Goal: Information Seeking & Learning: Obtain resource

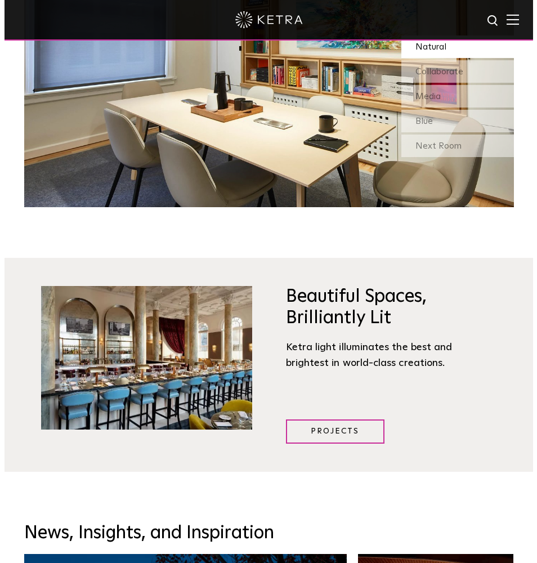
scroll to position [1497, 0]
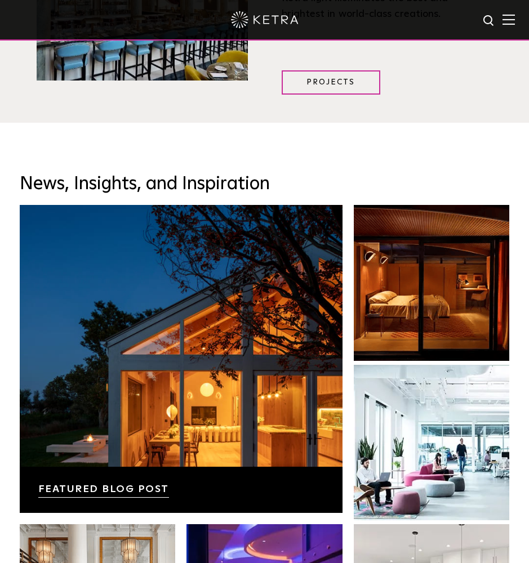
click at [515, 24] on img at bounding box center [508, 19] width 12 height 11
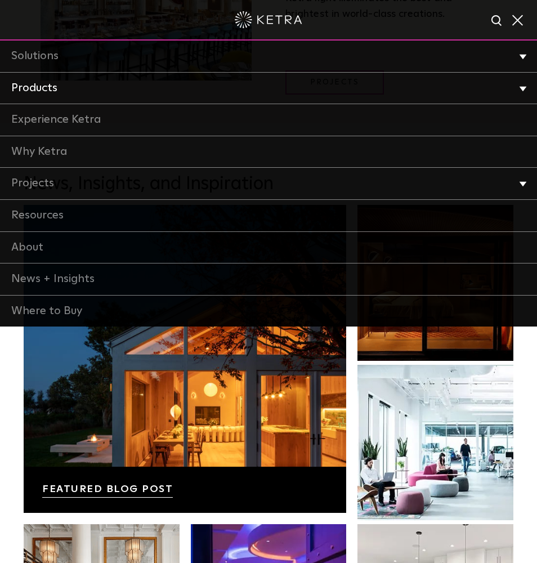
click at [105, 92] on link "Products" at bounding box center [268, 89] width 537 height 32
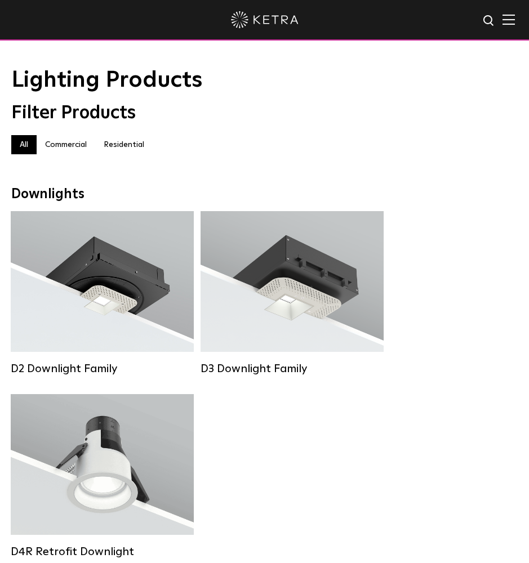
scroll to position [19, 0]
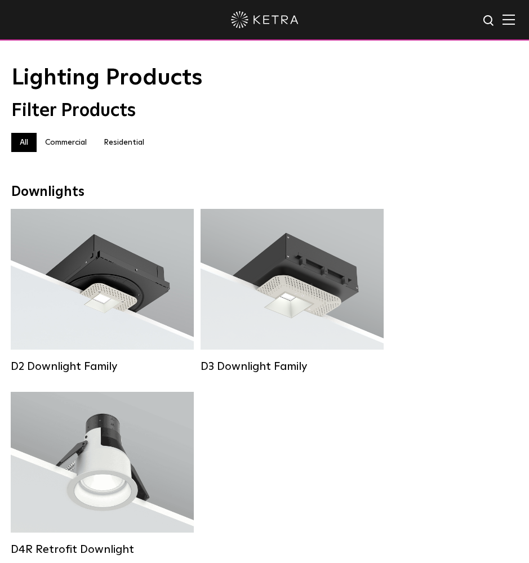
click at [121, 144] on label "Residential" at bounding box center [123, 142] width 57 height 19
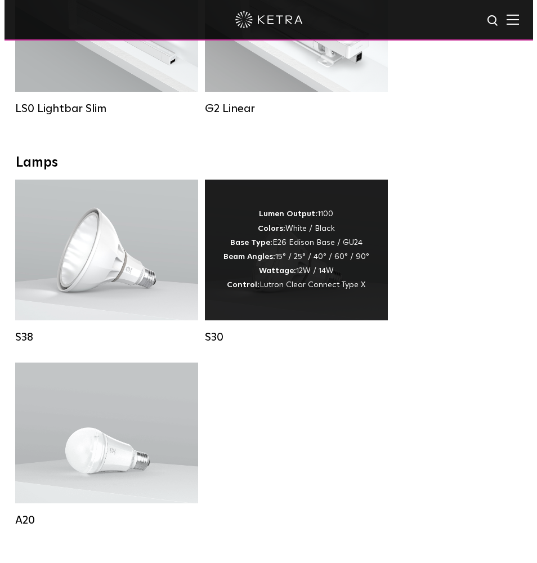
scroll to position [292, 0]
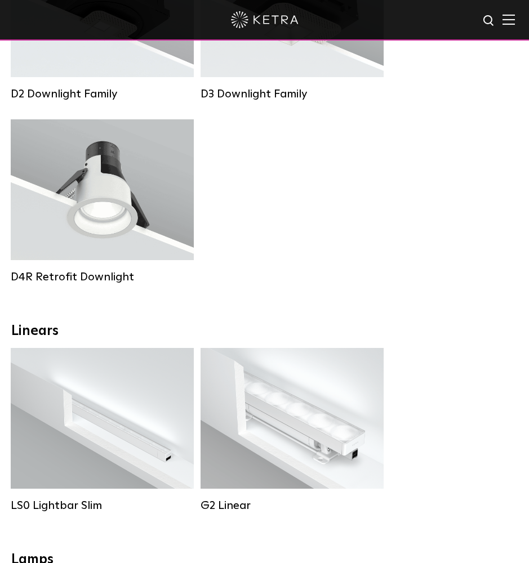
click at [515, 20] on img at bounding box center [508, 19] width 12 height 11
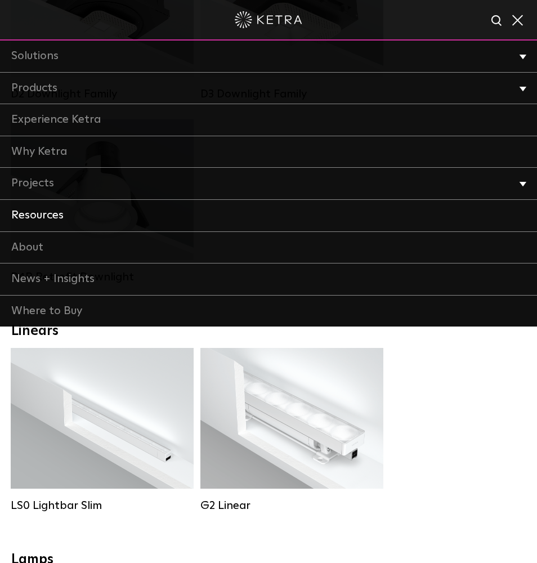
click at [50, 210] on link "Resources" at bounding box center [268, 216] width 537 height 32
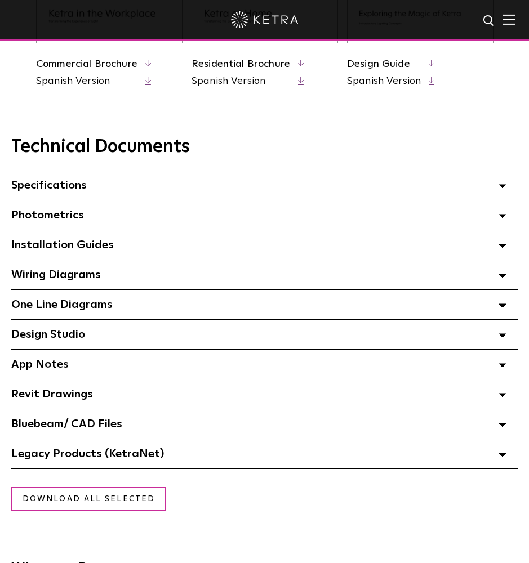
scroll to position [691, 0]
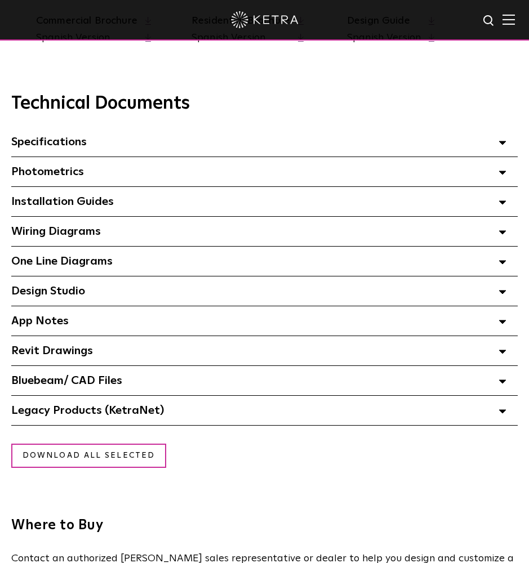
click at [173, 377] on div "Bluebeam/ CAD Files" at bounding box center [264, 380] width 506 height 29
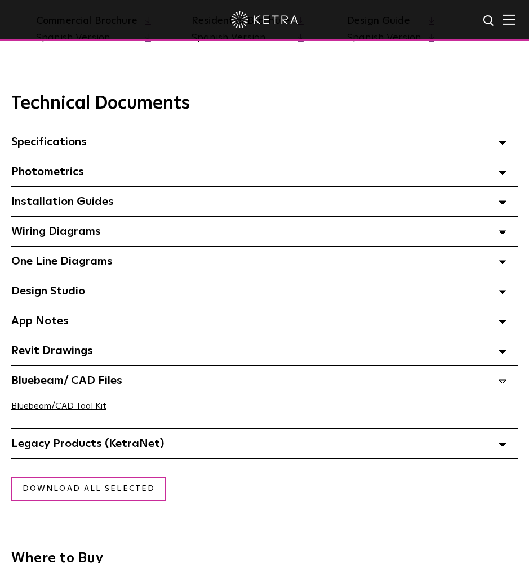
click at [173, 377] on div "Bluebeam/ CAD Files" at bounding box center [264, 380] width 506 height 29
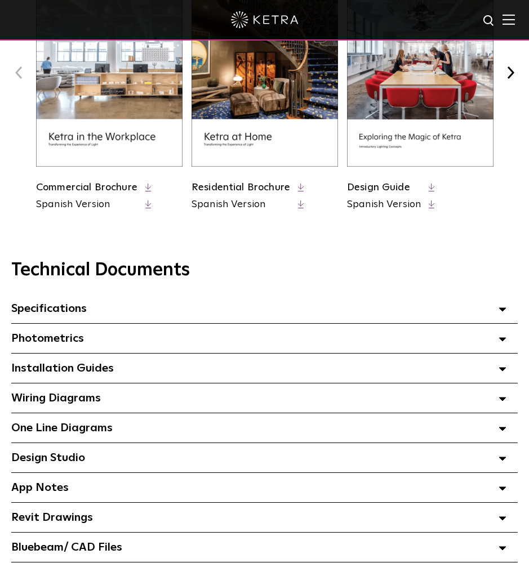
scroll to position [379, 0]
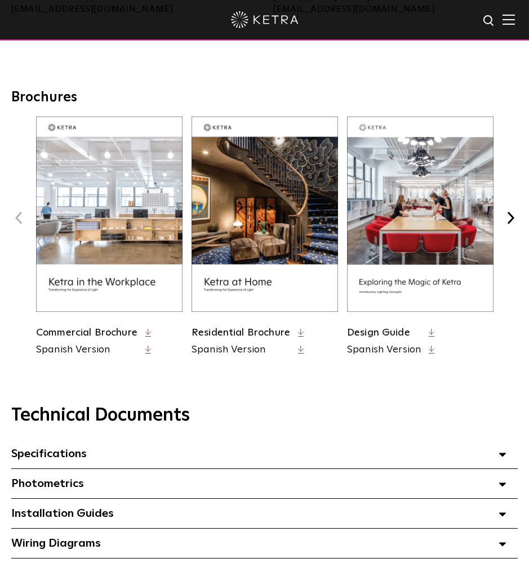
click at [238, 328] on link "Residential Brochure" at bounding box center [240, 333] width 99 height 10
